Goal: Transaction & Acquisition: Purchase product/service

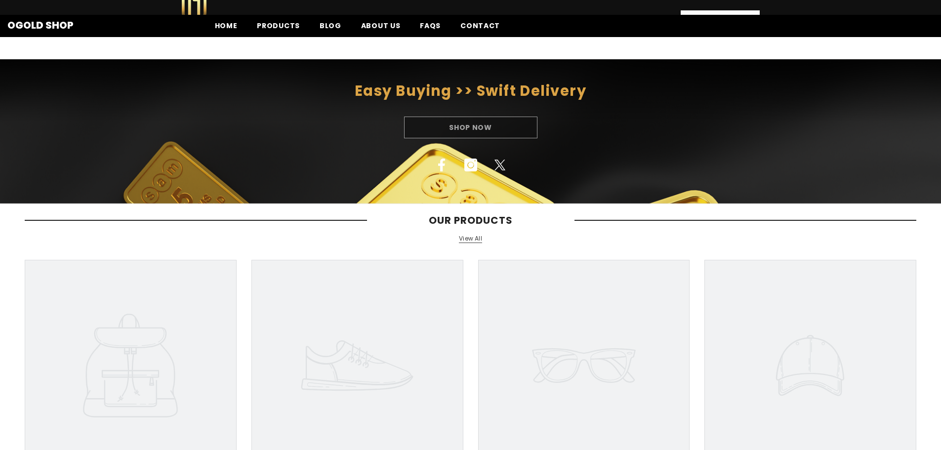
scroll to position [395, 0]
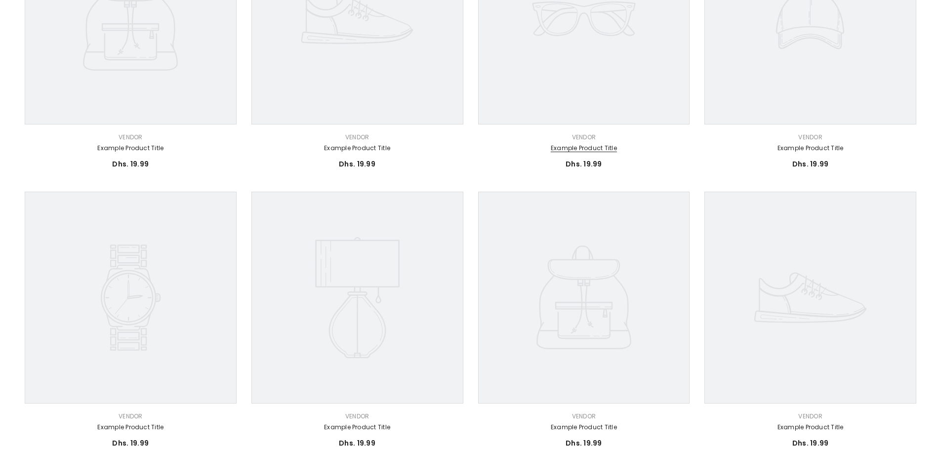
click at [586, 146] on link "Example product title" at bounding box center [584, 148] width 212 height 11
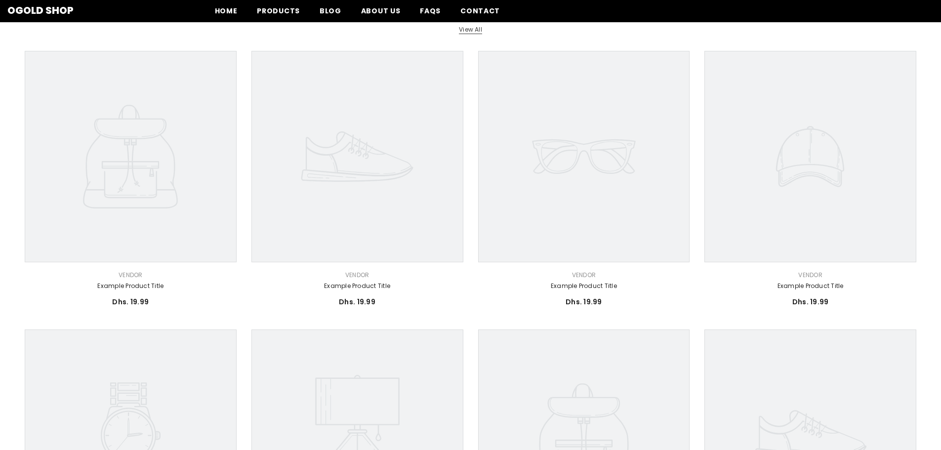
scroll to position [148, 0]
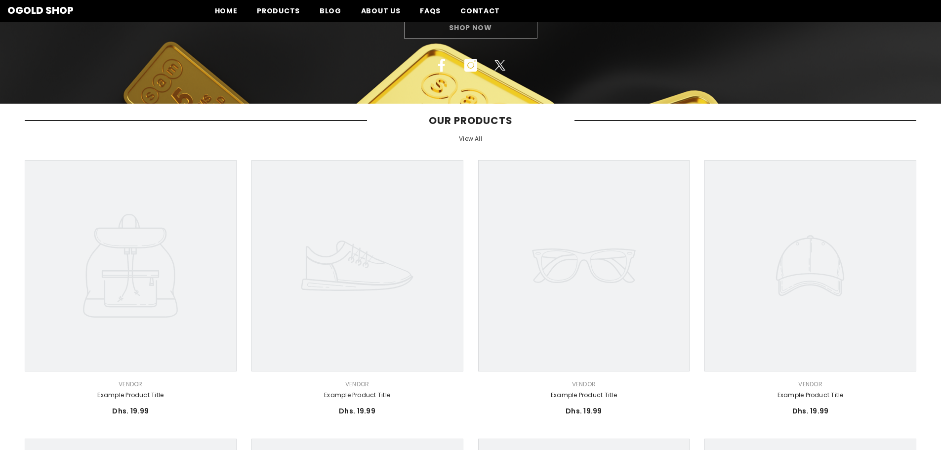
click at [537, 218] on icon at bounding box center [584, 266] width 212 height 212
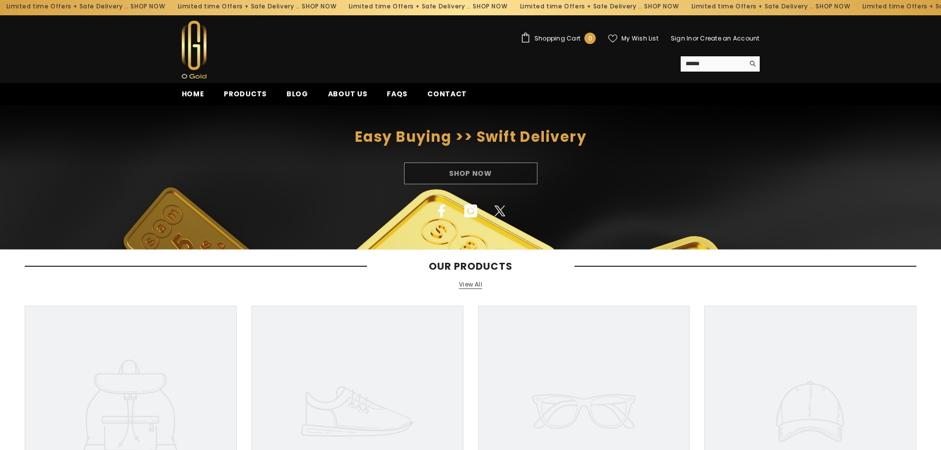
scroll to position [0, 0]
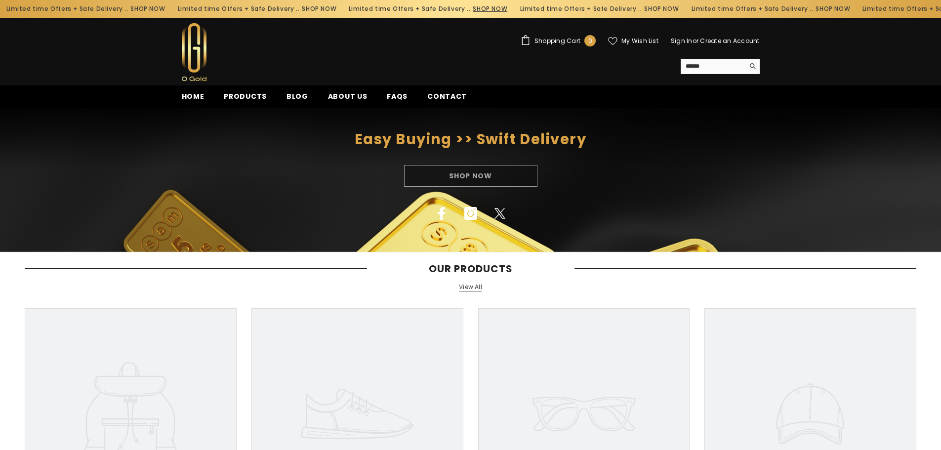
click at [471, 9] on link "SHOP NOW" at bounding box center [488, 8] width 35 height 11
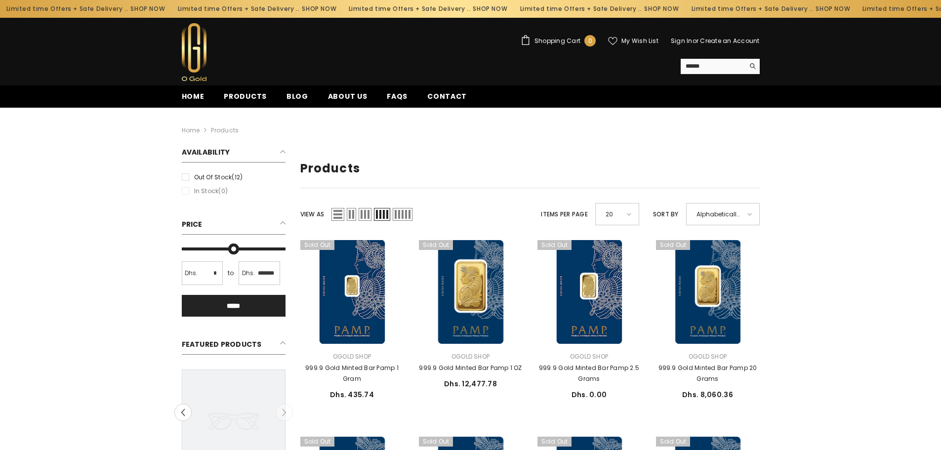
click at [354, 213] on span "Grid 2" at bounding box center [351, 214] width 9 height 13
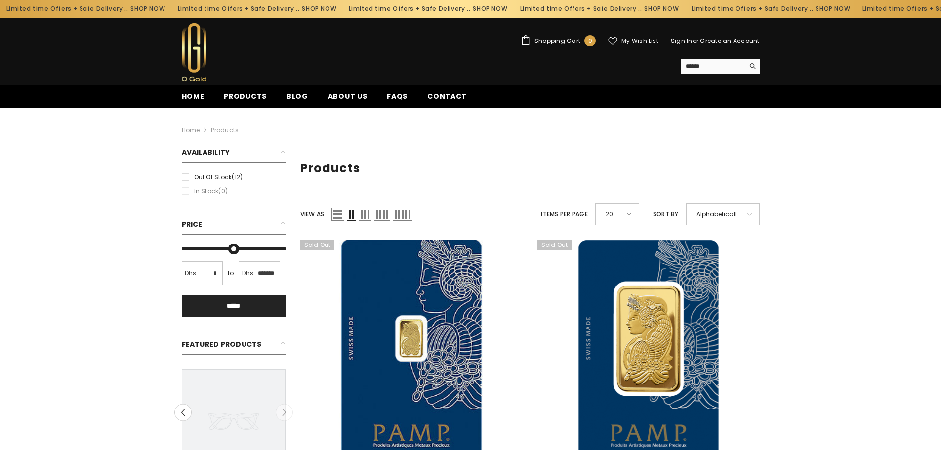
click at [339, 213] on span "List" at bounding box center [338, 214] width 13 height 13
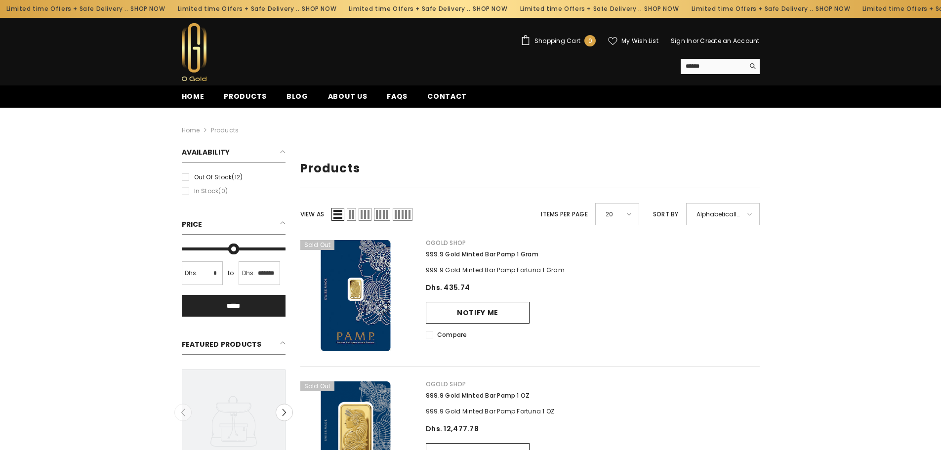
click at [225, 176] on label "Out of stock (12)" at bounding box center [234, 177] width 104 height 11
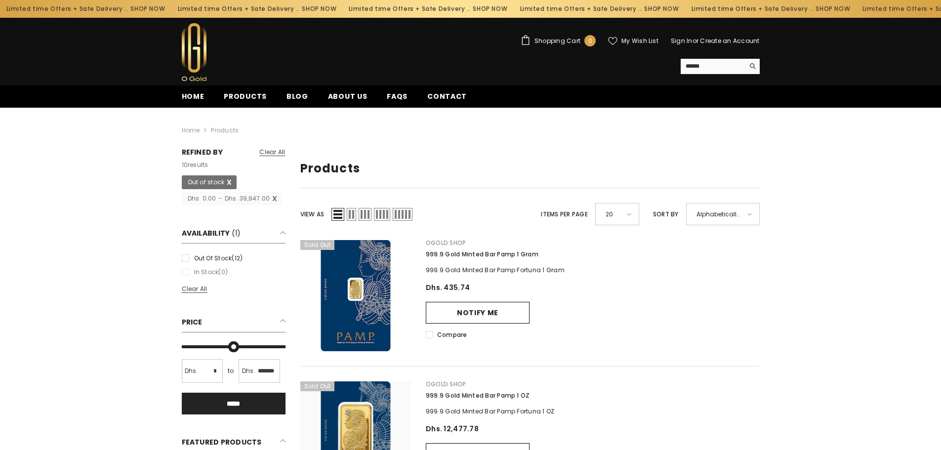
click at [229, 180] on span at bounding box center [233, 182] width 8 height 15
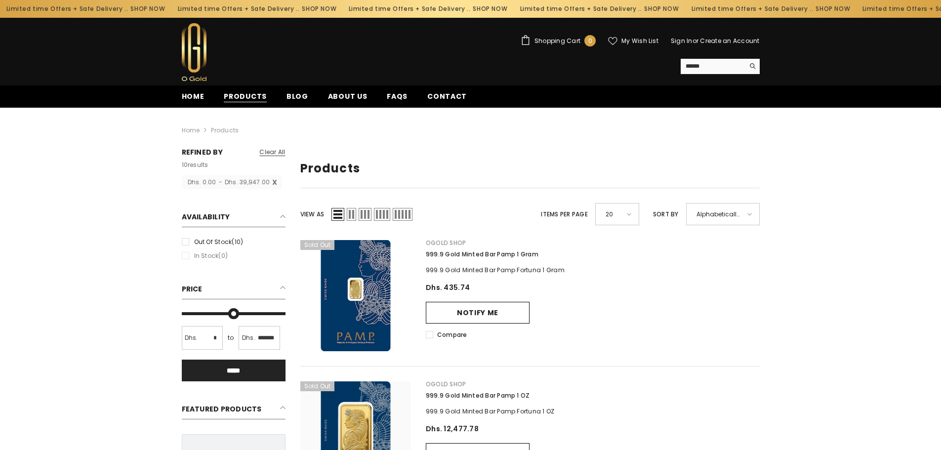
click at [250, 100] on span "Products" at bounding box center [245, 96] width 43 height 10
click at [195, 98] on span "Home" at bounding box center [193, 96] width 23 height 10
